Goal: Information Seeking & Learning: Learn about a topic

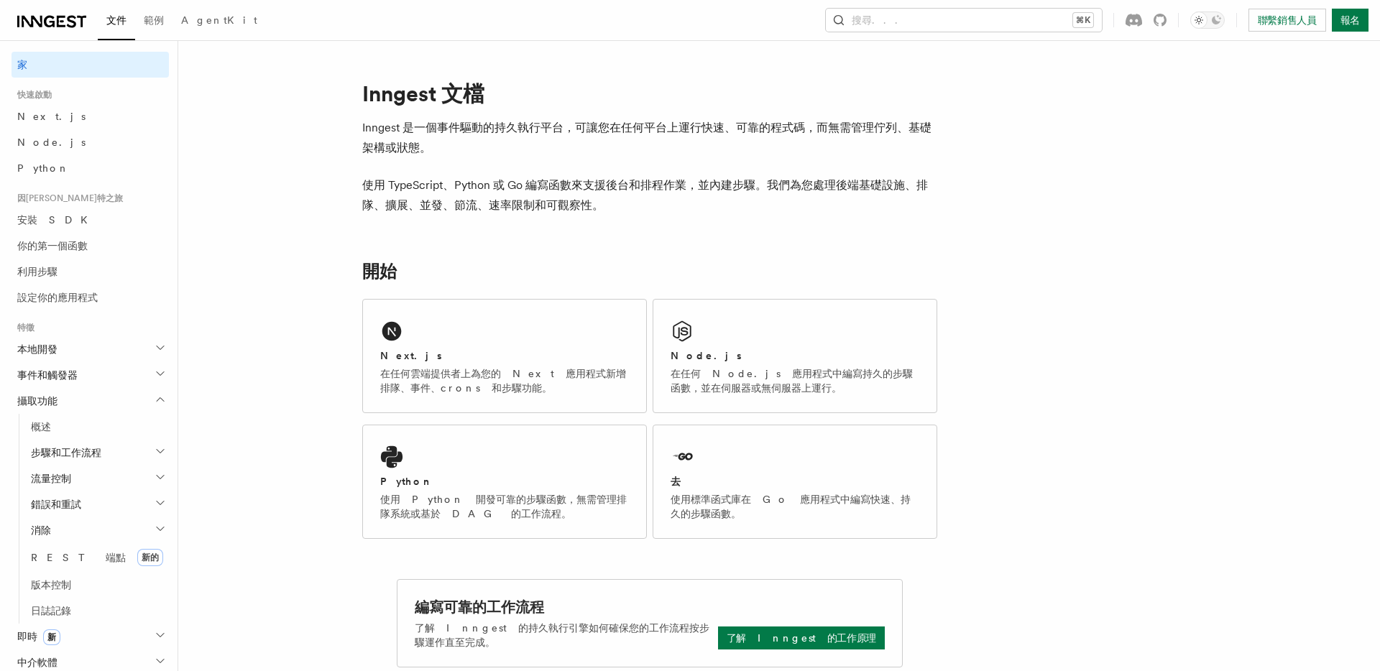
drag, startPoint x: 594, startPoint y: 133, endPoint x: 688, endPoint y: 192, distance: 110.4
click at [601, 137] on p "Inngest 是一個事件驅動的持久執行平台，可讓您在任何平台上運行快速、可靠的程式碼，而無需管理佇列、基礎架構或狀態。" at bounding box center [649, 138] width 575 height 40
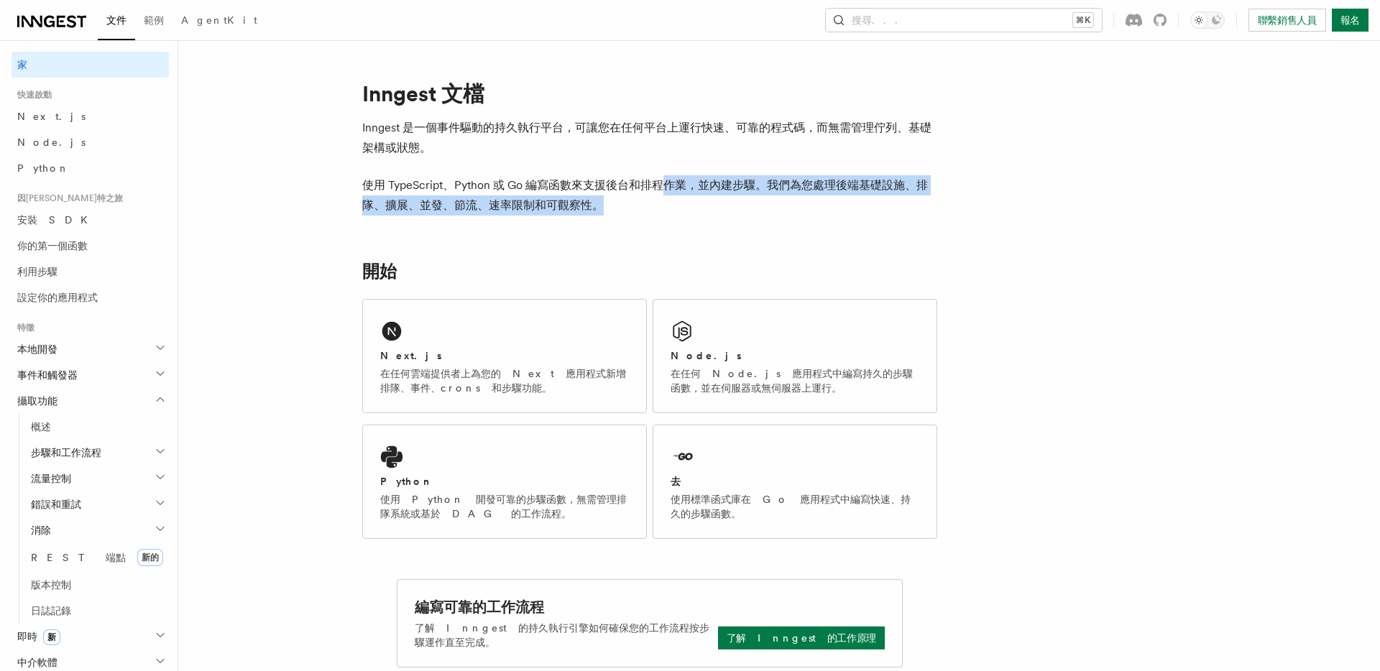
drag, startPoint x: 688, startPoint y: 192, endPoint x: 719, endPoint y: 214, distance: 38.7
click at [718, 213] on p "使用 TypeScript、Python 或 Go 編寫函數來支援後台和排程作業，並內建步驟。我們為您處理後端基礎設施、排隊、擴展、並發、節流、速率限制和可觀…" at bounding box center [649, 195] width 575 height 40
click at [720, 214] on p "使用 TypeScript、Python 或 Go 編寫函數來支援後台和排程作業，並內建步驟。我們為您處理後端基礎設施、排隊、擴展、並發、節流、速率限制和可觀…" at bounding box center [649, 195] width 575 height 40
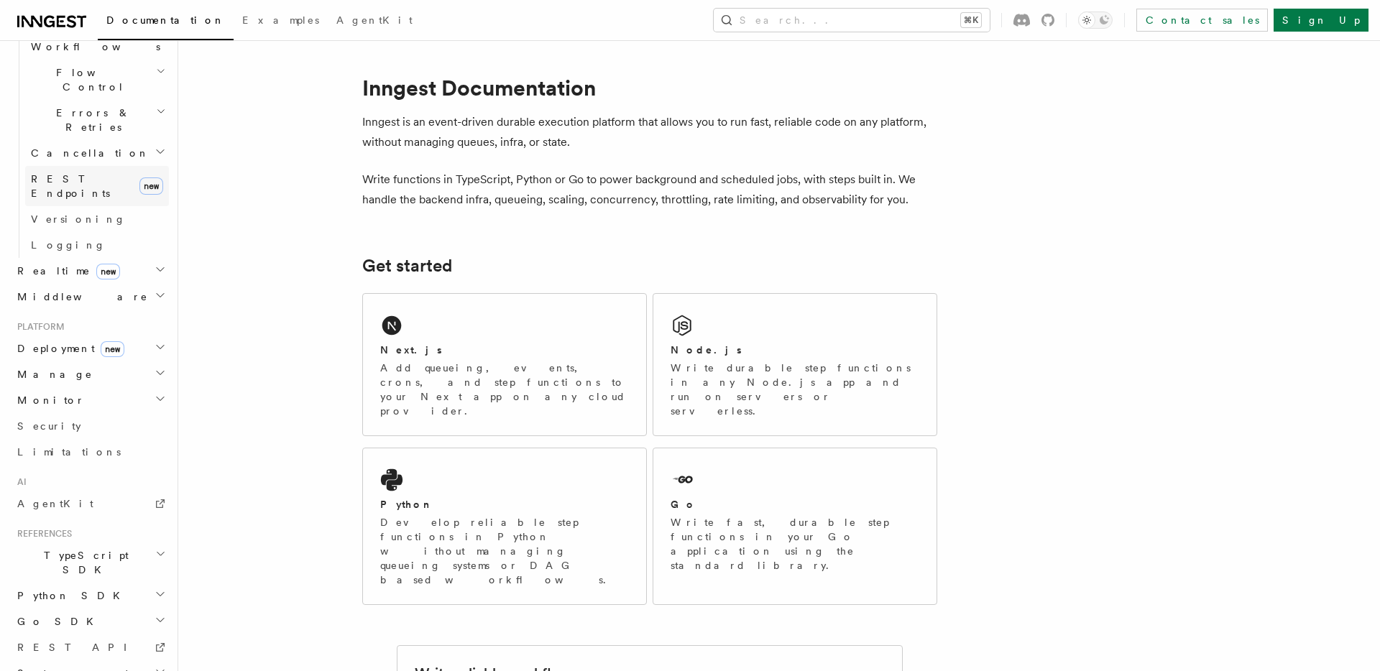
scroll to position [507, 0]
